Goal: Task Accomplishment & Management: Complete application form

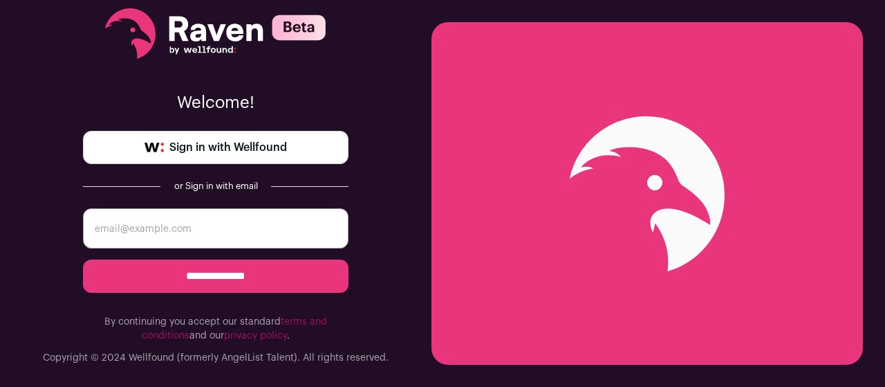
click at [275, 141] on span "Sign in with Wellfound" at bounding box center [228, 147] width 118 height 17
click at [252, 151] on span "Sign in with Wellfound" at bounding box center [228, 147] width 118 height 17
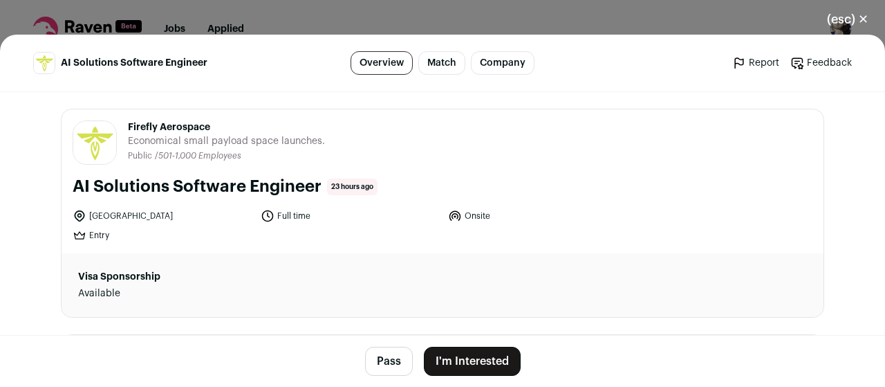
click at [483, 356] on button "I'm Interested" at bounding box center [472, 361] width 97 height 29
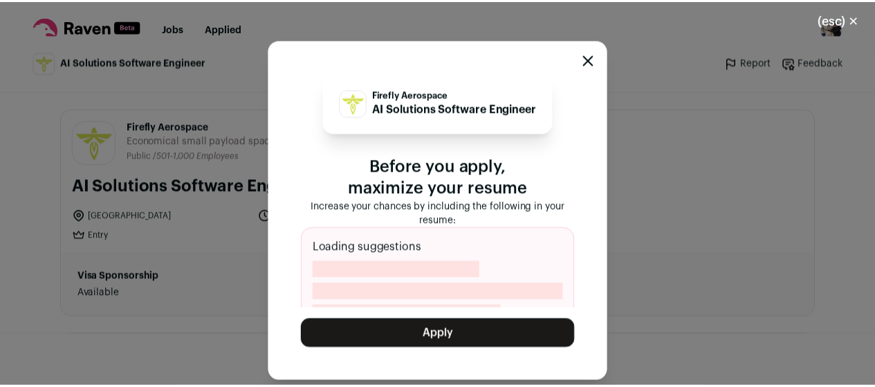
scroll to position [24, 0]
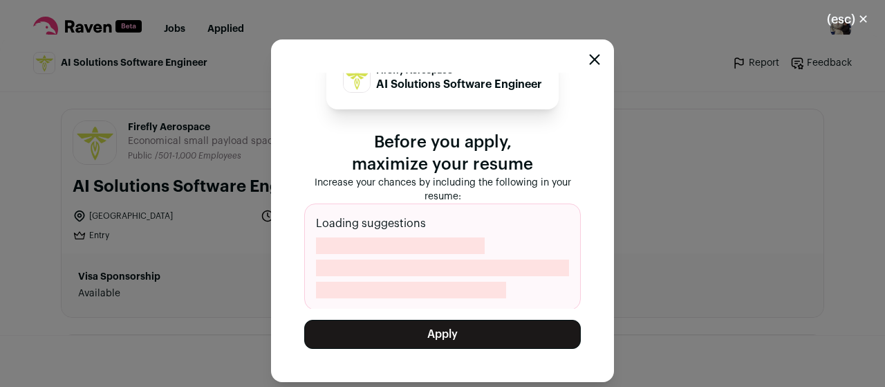
click at [463, 336] on button "Apply" at bounding box center [442, 334] width 277 height 29
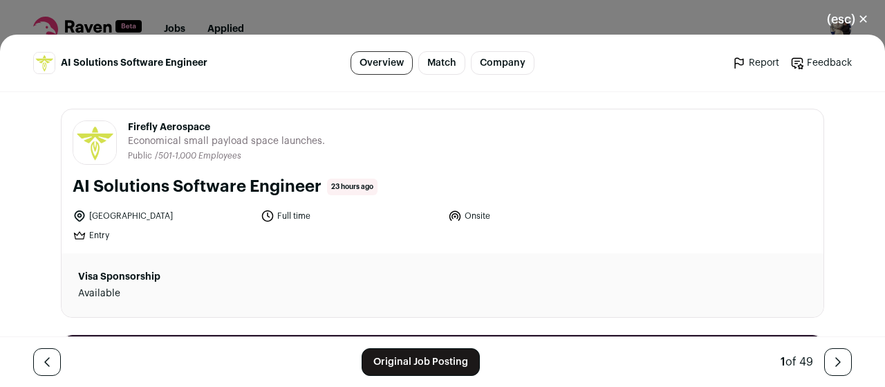
click at [863, 18] on button "(esc) ✕" at bounding box center [848, 19] width 75 height 30
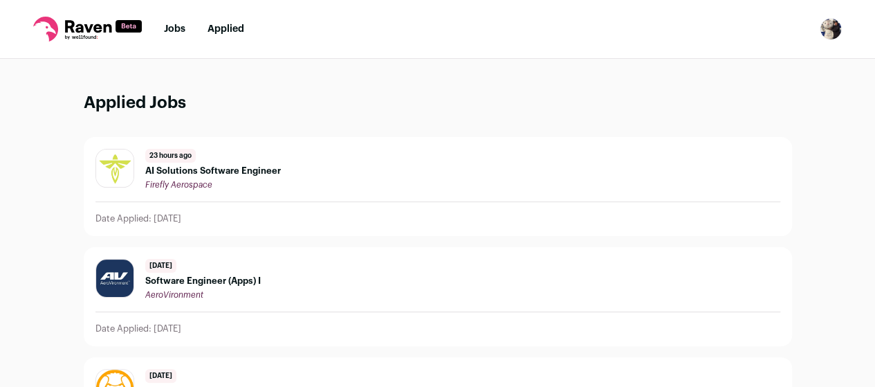
click at [175, 24] on link "Jobs" at bounding box center [174, 29] width 21 height 10
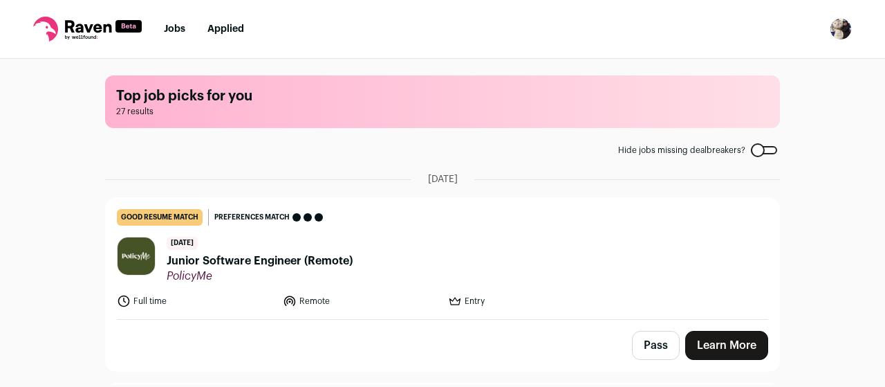
click at [268, 250] on div "[DATE] Junior Software Engineer (Remote) PolicyMe" at bounding box center [260, 260] width 186 height 46
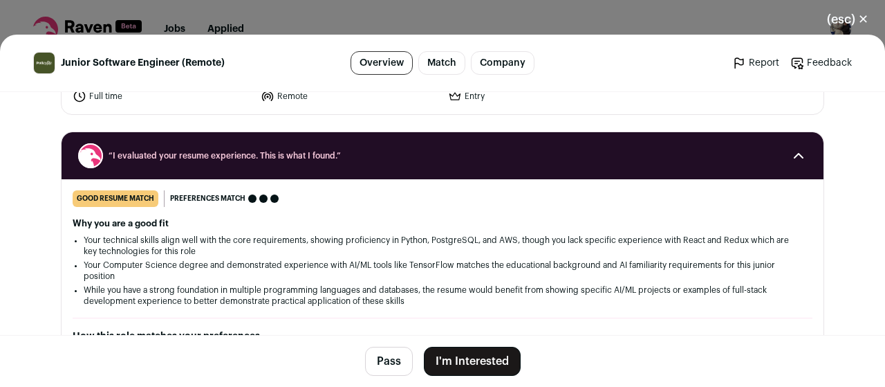
scroll to position [208, 0]
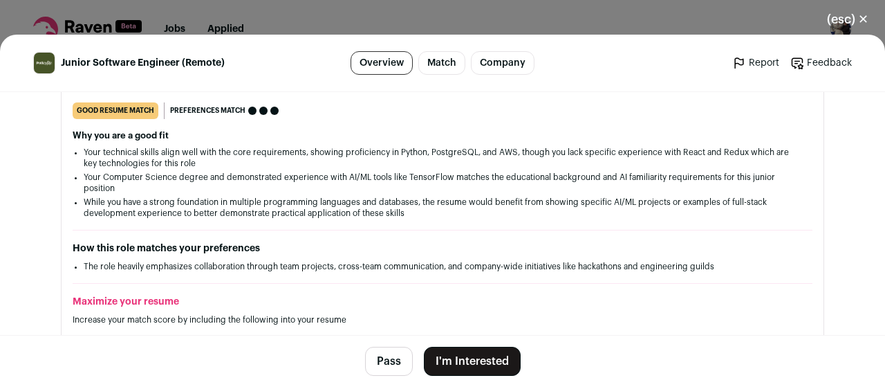
click at [473, 363] on button "I'm Interested" at bounding box center [472, 361] width 97 height 29
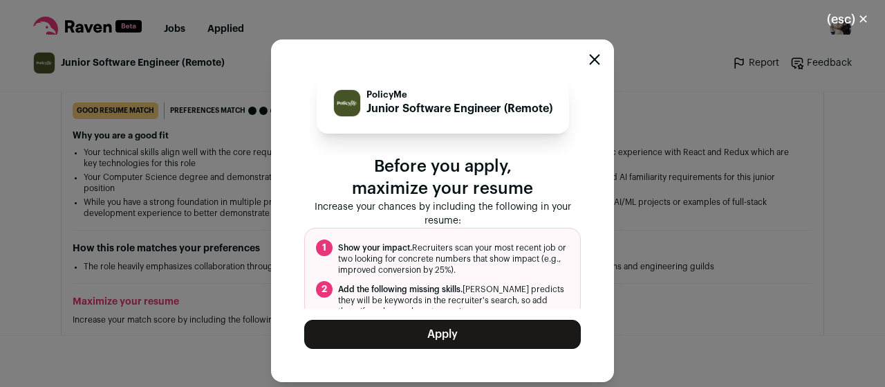
click at [475, 341] on button "Apply" at bounding box center [442, 334] width 277 height 29
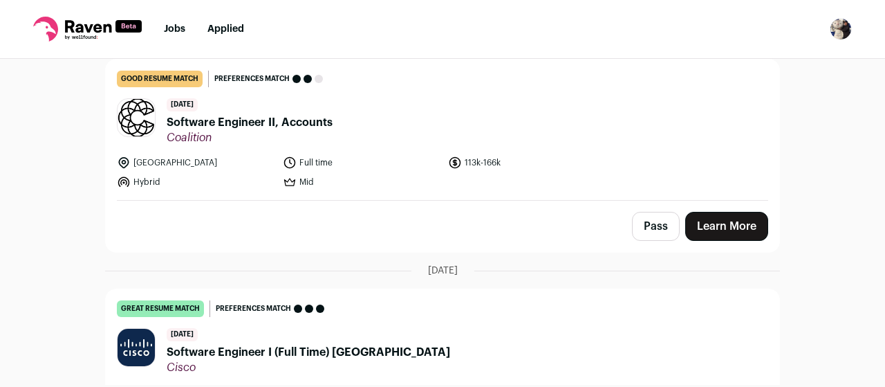
scroll to position [0, 0]
